Goal: Information Seeking & Learning: Find specific fact

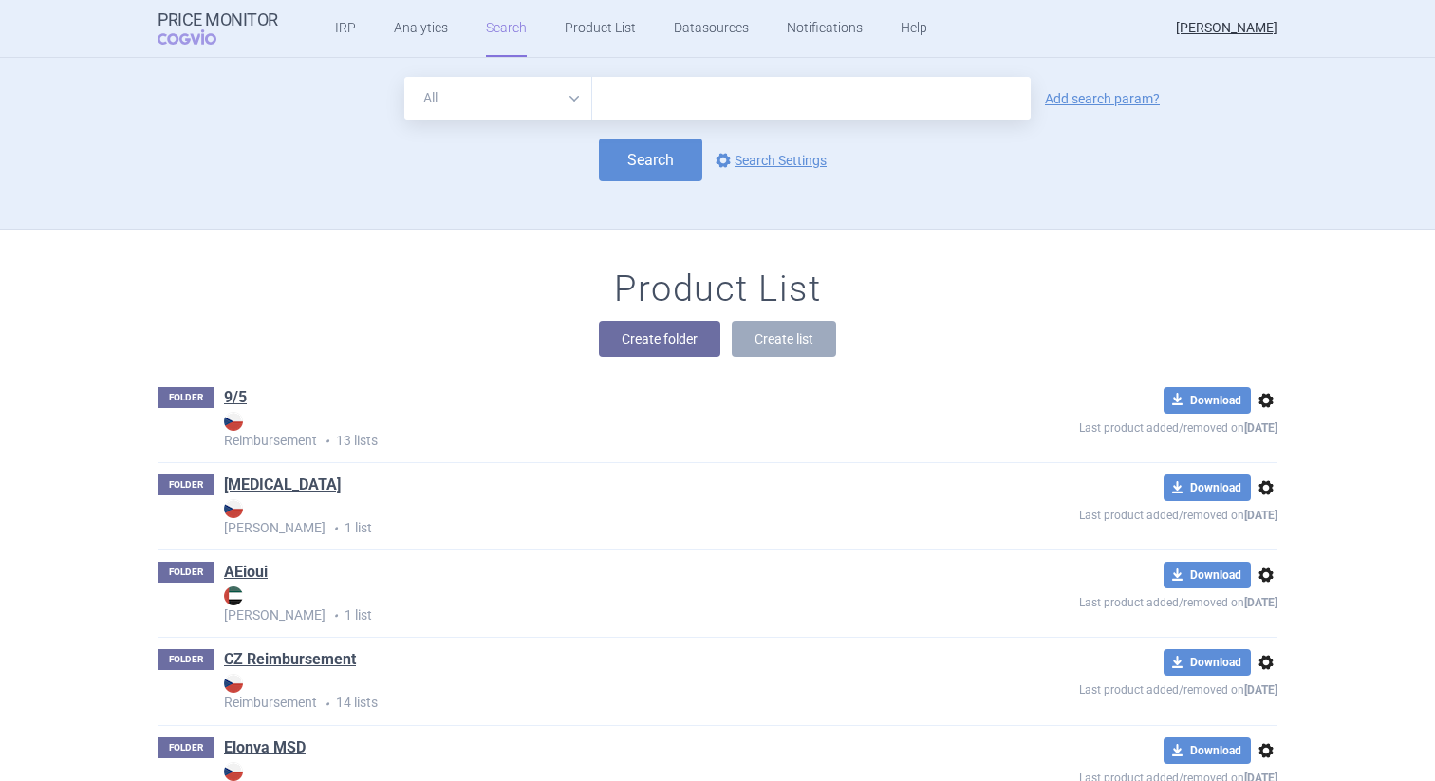
click at [441, 206] on div "All Brand Name ATC Company Active Substance Country Newer than Add search param…" at bounding box center [718, 153] width 1196 height 152
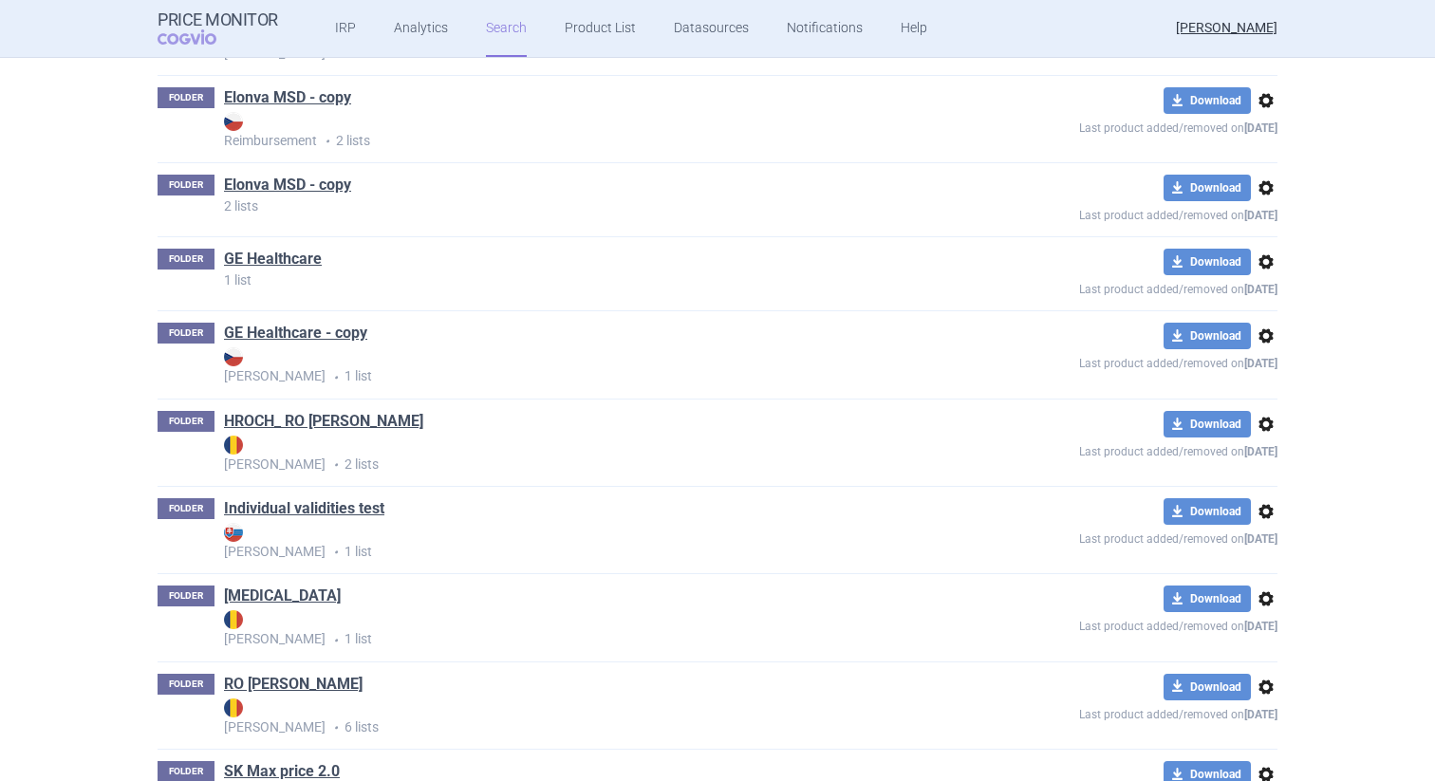
scroll to position [1137, 0]
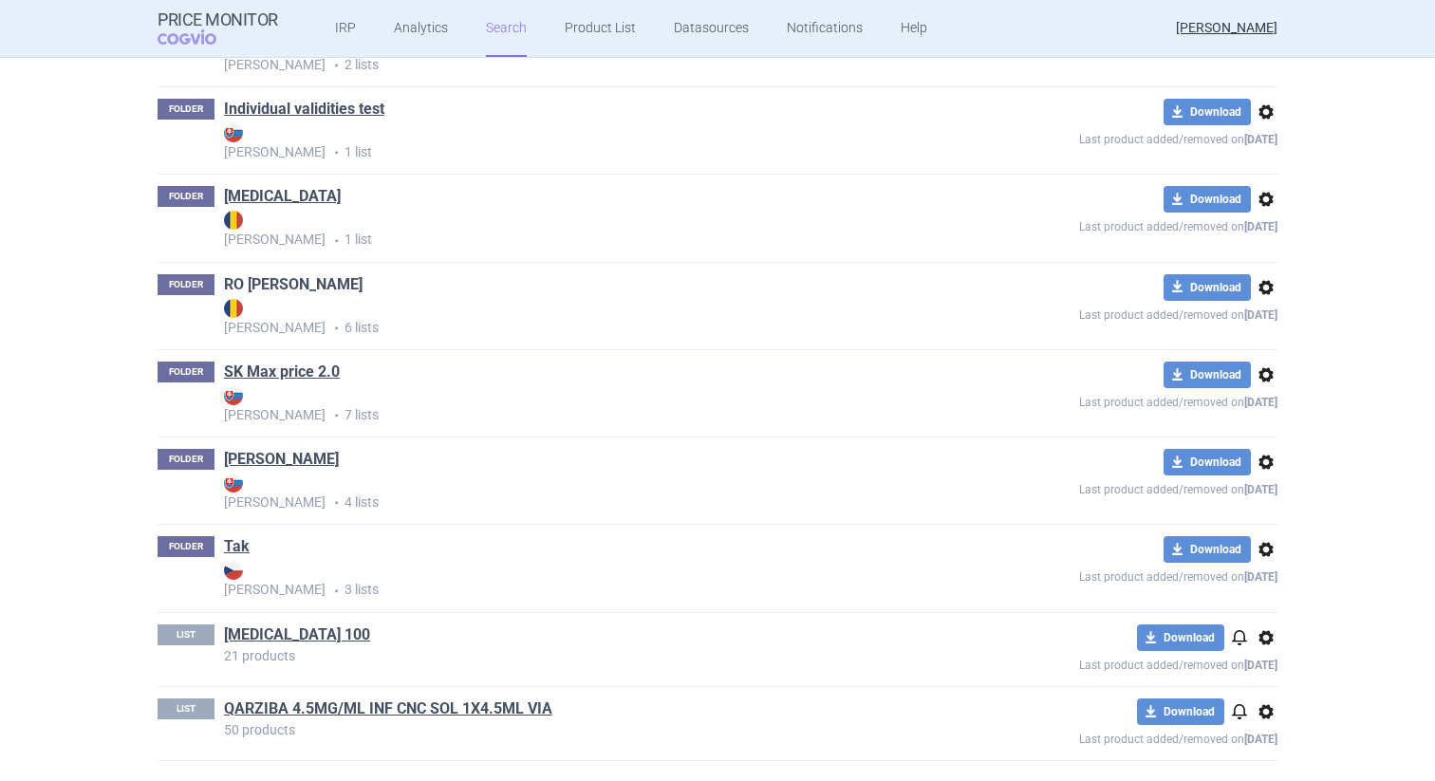
click at [271, 278] on link "RO [PERSON_NAME]" at bounding box center [293, 284] width 139 height 21
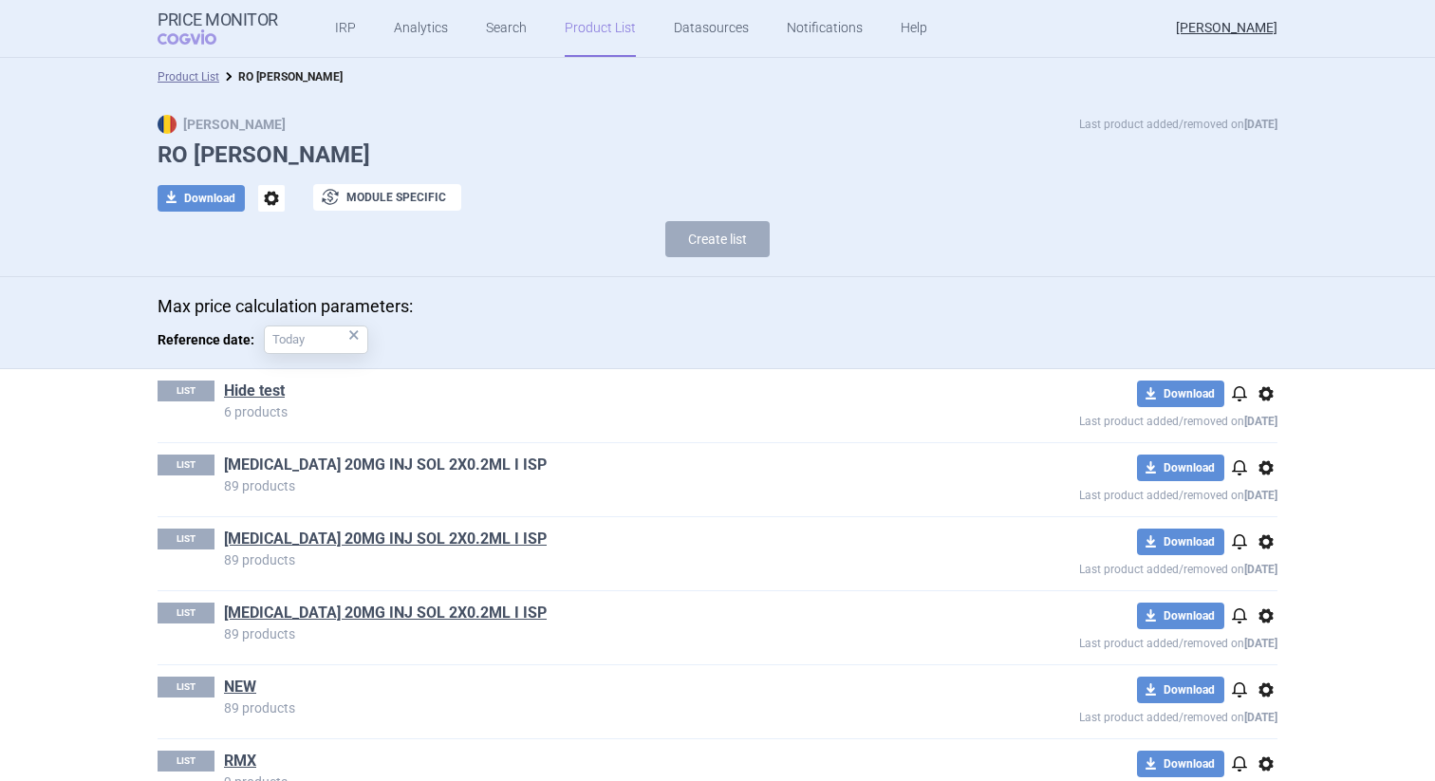
click at [326, 464] on link "[MEDICAL_DATA] 20MG INJ SOL 2X0.2ML I ISP" at bounding box center [385, 464] width 323 height 21
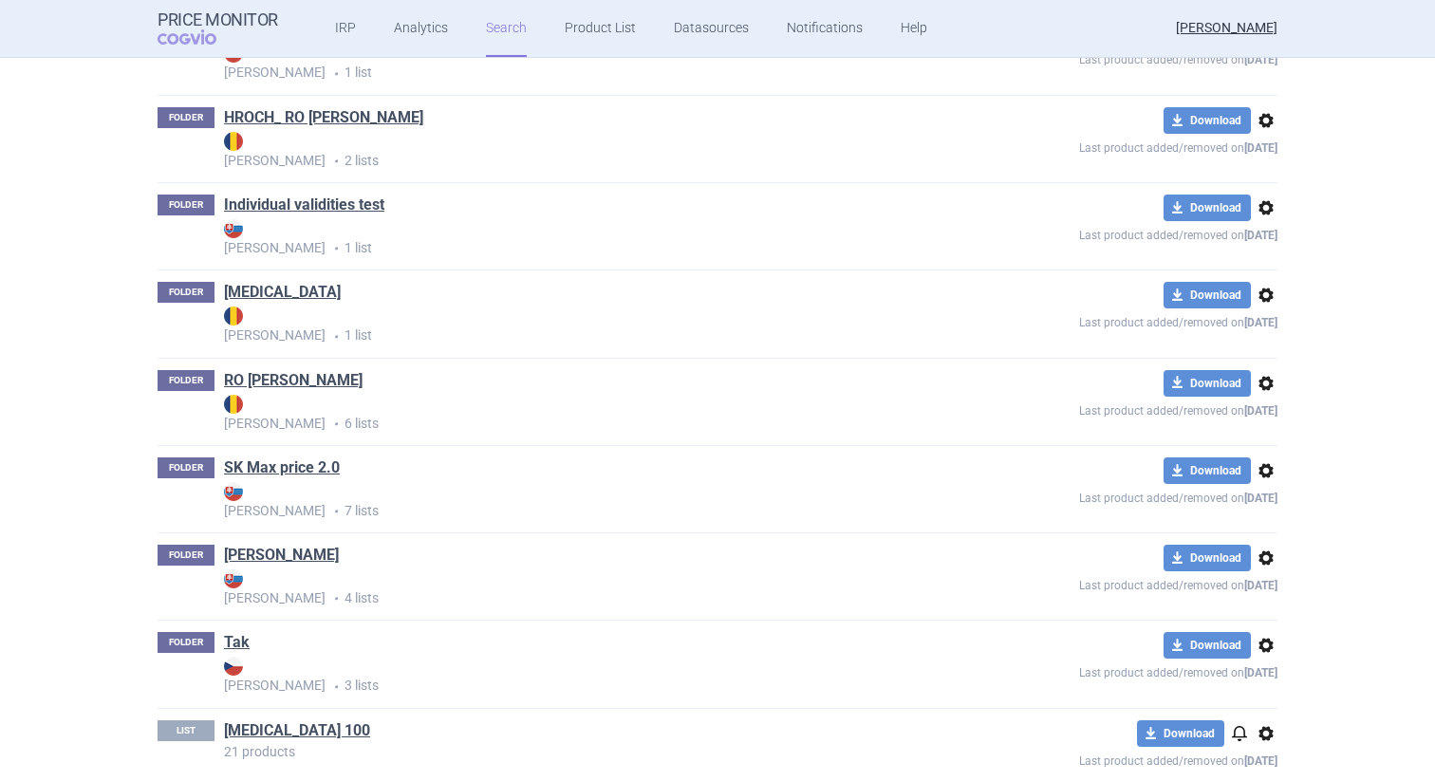
scroll to position [1042, 0]
click at [263, 289] on link "[MEDICAL_DATA]" at bounding box center [282, 291] width 117 height 21
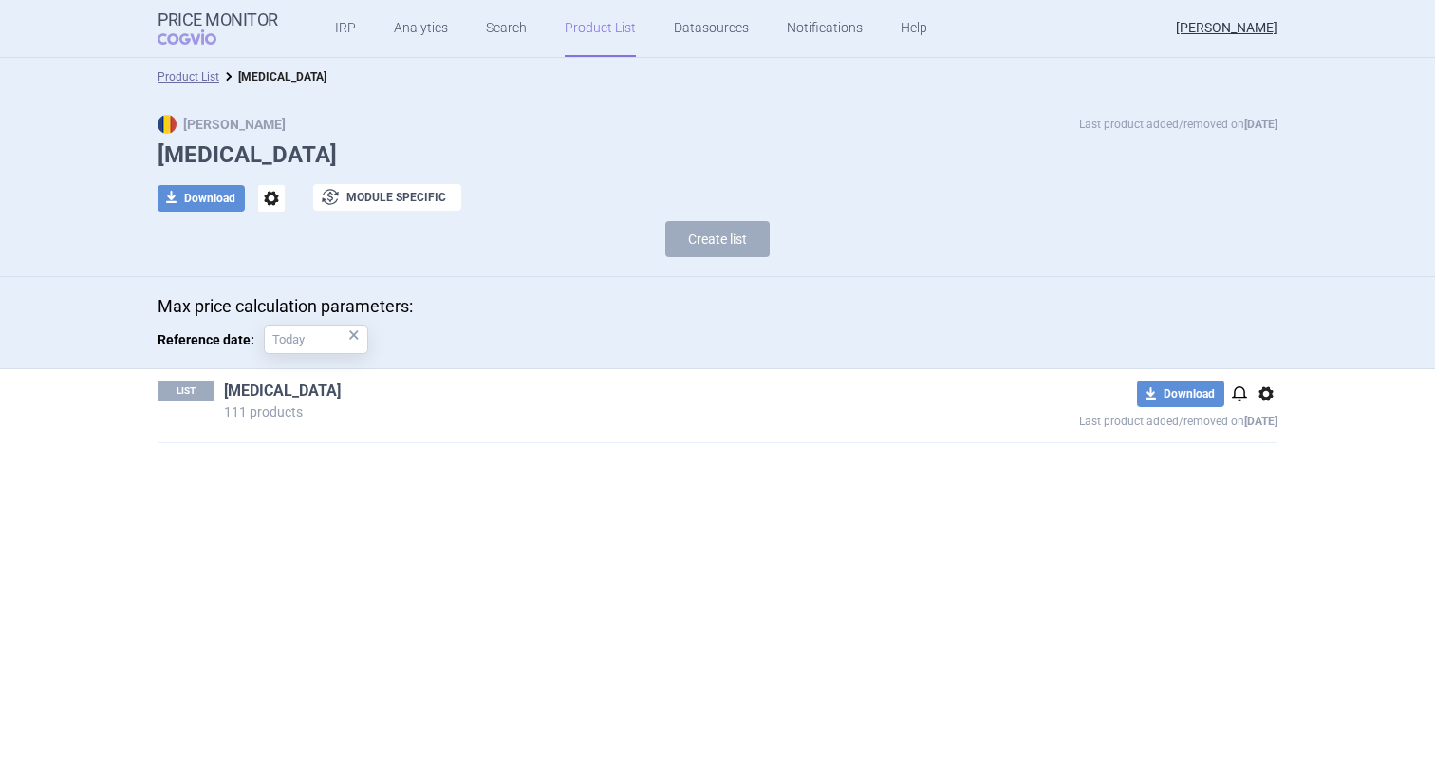
click at [250, 384] on link "[MEDICAL_DATA]" at bounding box center [282, 390] width 117 height 21
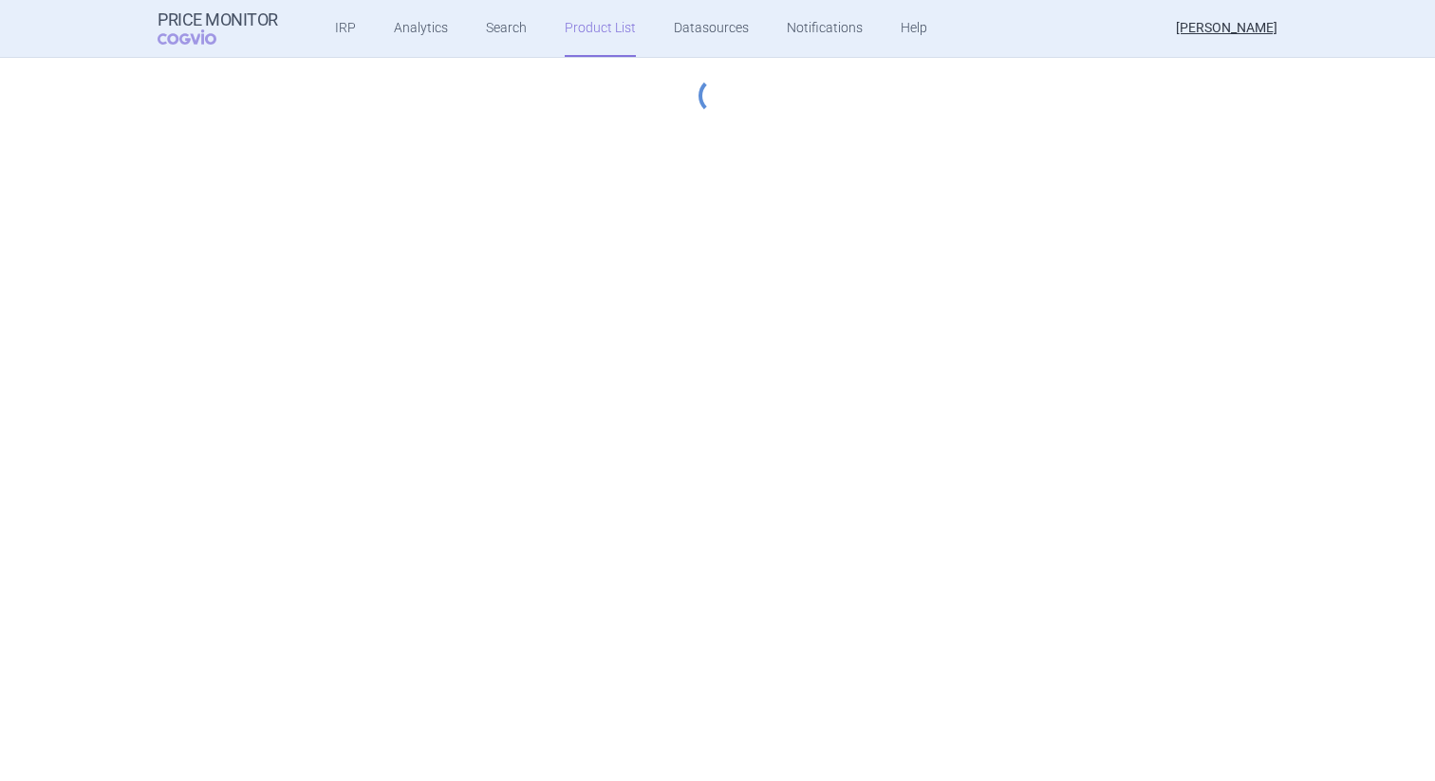
select select "hungary-included"
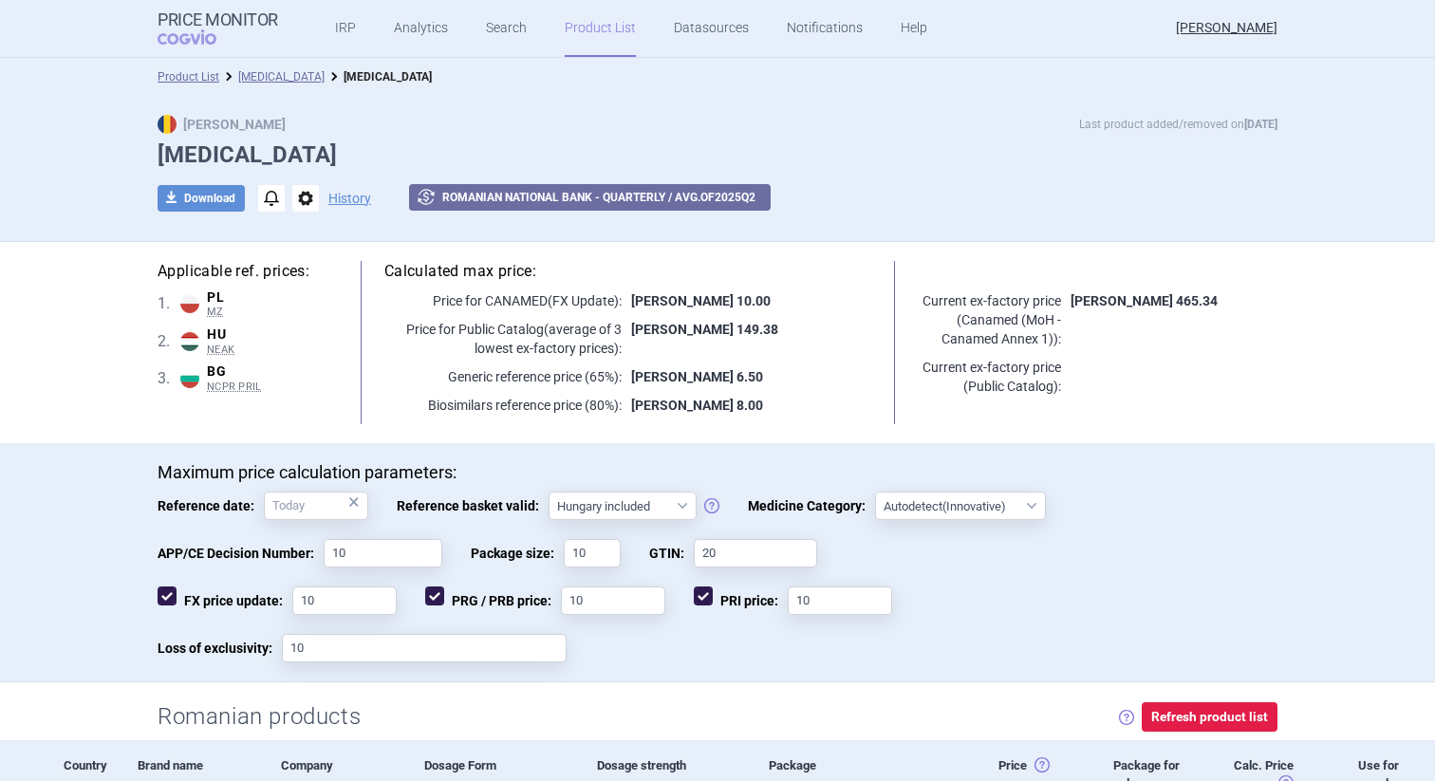
click at [935, 158] on h1 "[MEDICAL_DATA]" at bounding box center [718, 155] width 1120 height 28
drag, startPoint x: 313, startPoint y: 270, endPoint x: 159, endPoint y: 268, distance: 153.7
click at [159, 268] on h5 "Applicable ref. prices:" at bounding box center [247, 271] width 179 height 21
copy h5 "Applicable ref. prices:"
